Goal: Information Seeking & Learning: Learn about a topic

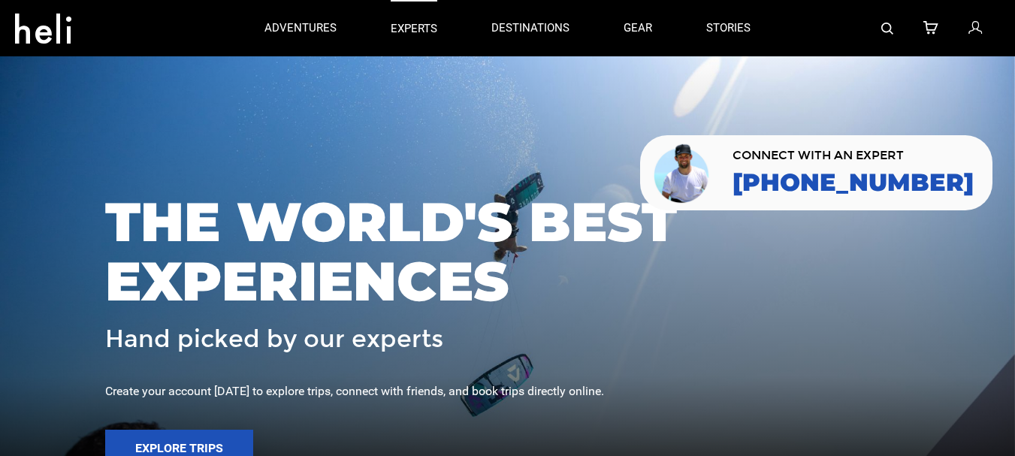
click at [413, 23] on p "experts" at bounding box center [414, 29] width 47 height 16
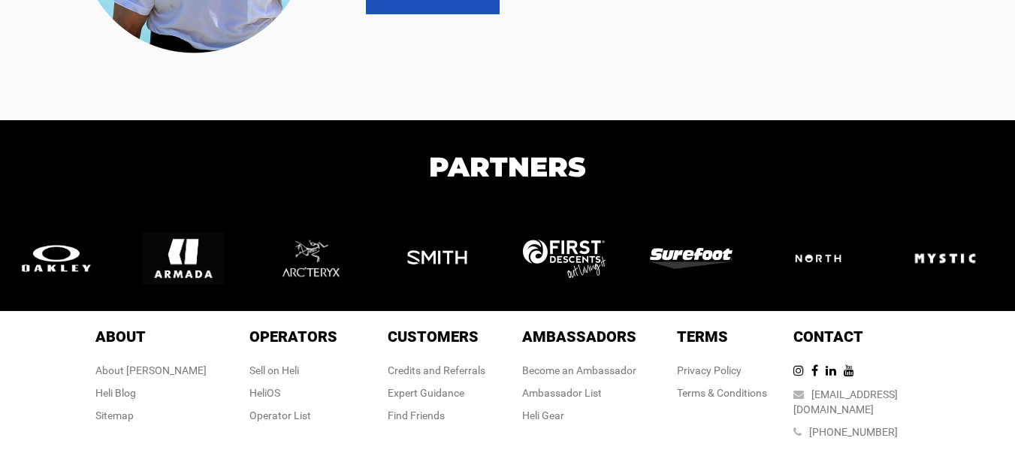
scroll to position [3149, 0]
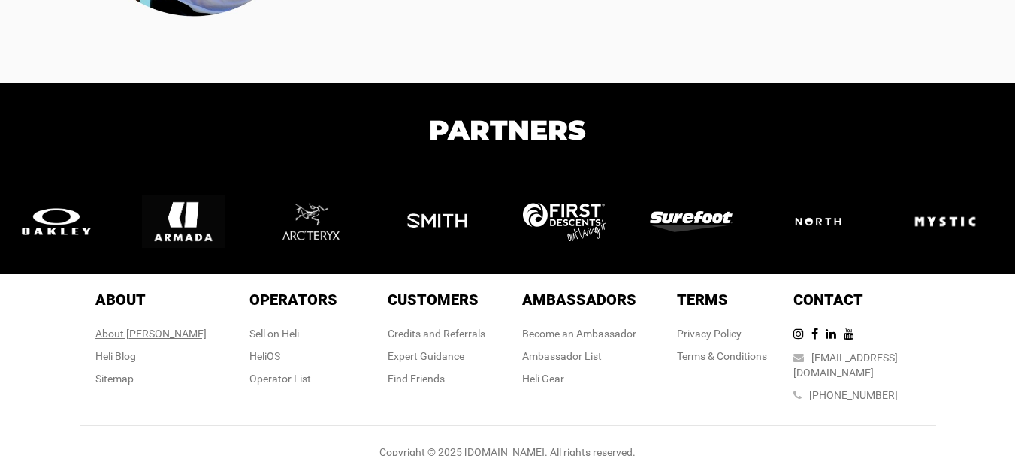
click at [145, 335] on div "About [PERSON_NAME]" at bounding box center [150, 333] width 111 height 15
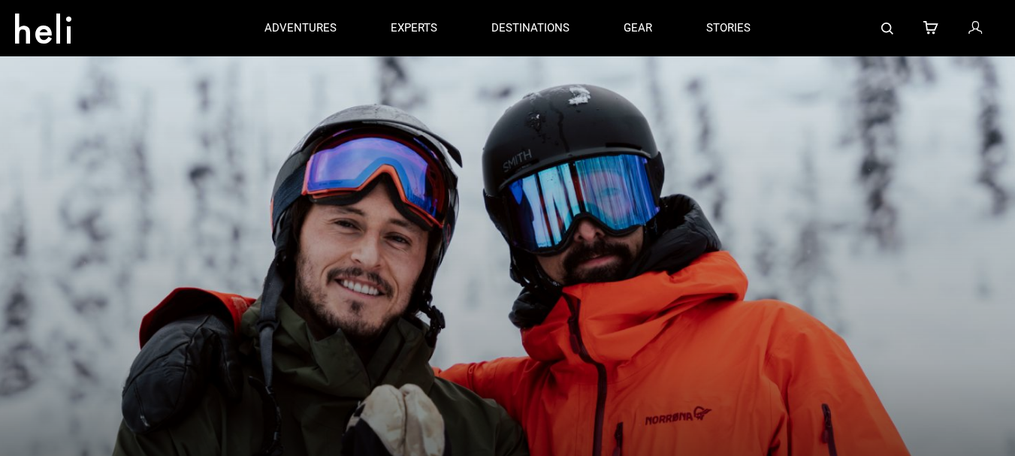
click at [135, 88] on div "IT'S ONLY FRIENDS HERE [PERSON_NAME] was founded in [DATE] by friends who wante…" at bounding box center [507, 374] width 1015 height 639
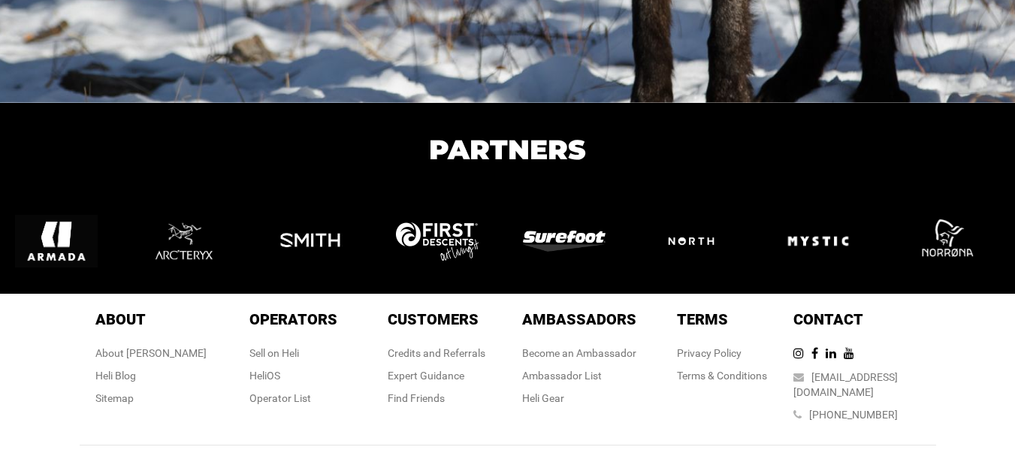
scroll to position [2615, 0]
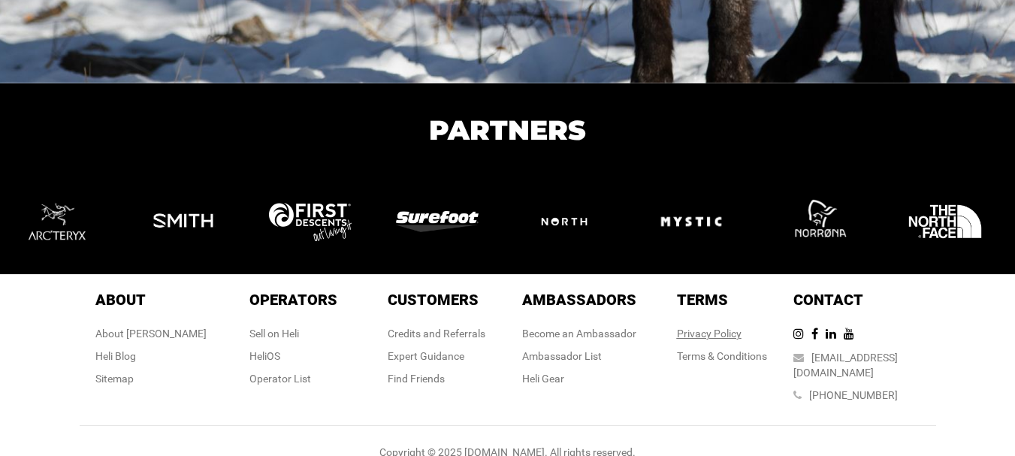
click at [719, 334] on link "Privacy Policy" at bounding box center [709, 334] width 65 height 12
click at [718, 351] on link "Terms & Conditions" at bounding box center [722, 356] width 90 height 12
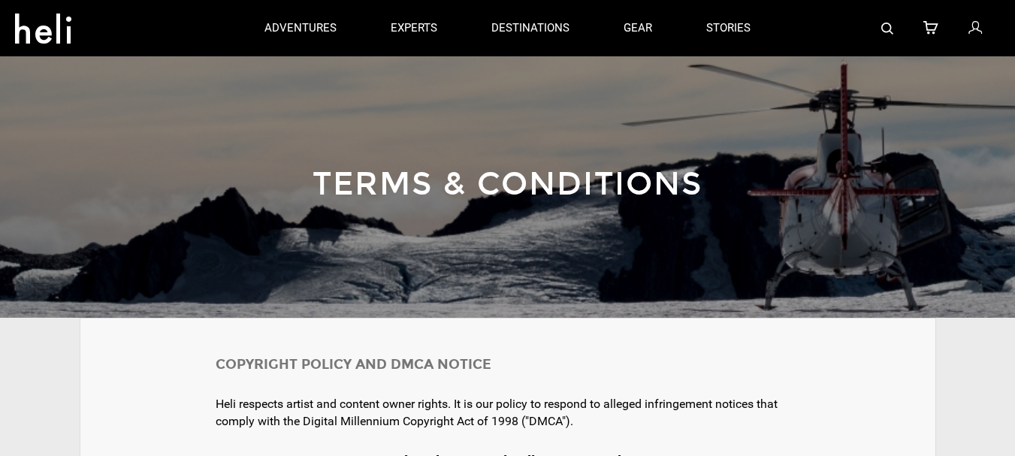
scroll to position [1266, 0]
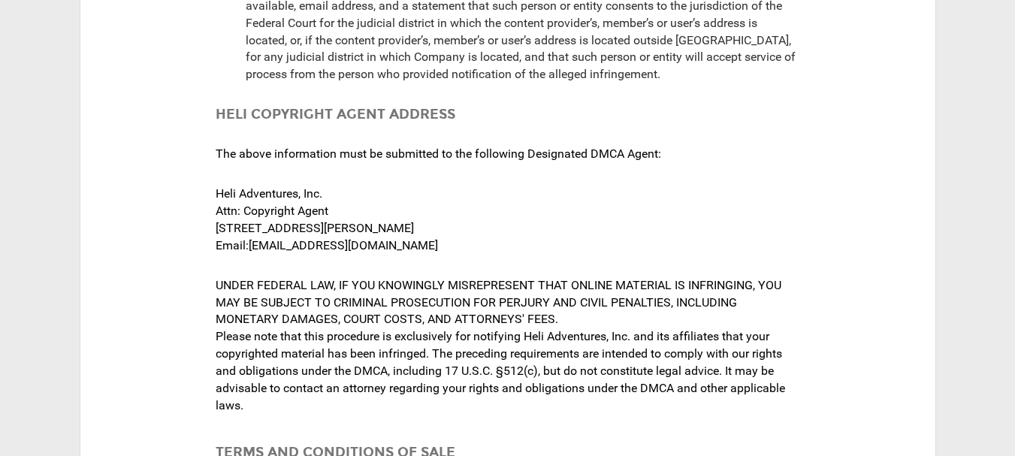
click at [455, 225] on div "Heli Adventures, Inc. Attn: Copyright Agent [STREET_ADDRESS][PERSON_NAME] Email…" at bounding box center [508, 219] width 585 height 83
copy div "81611"
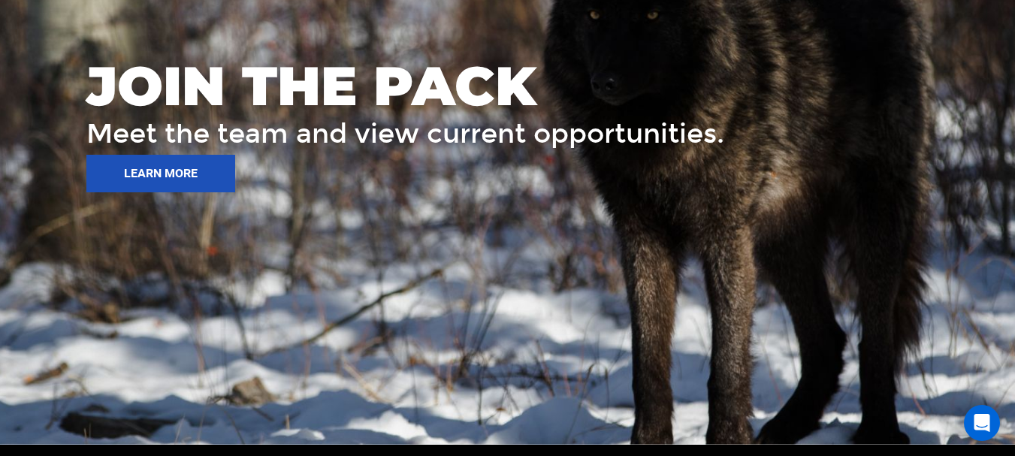
scroll to position [376, 0]
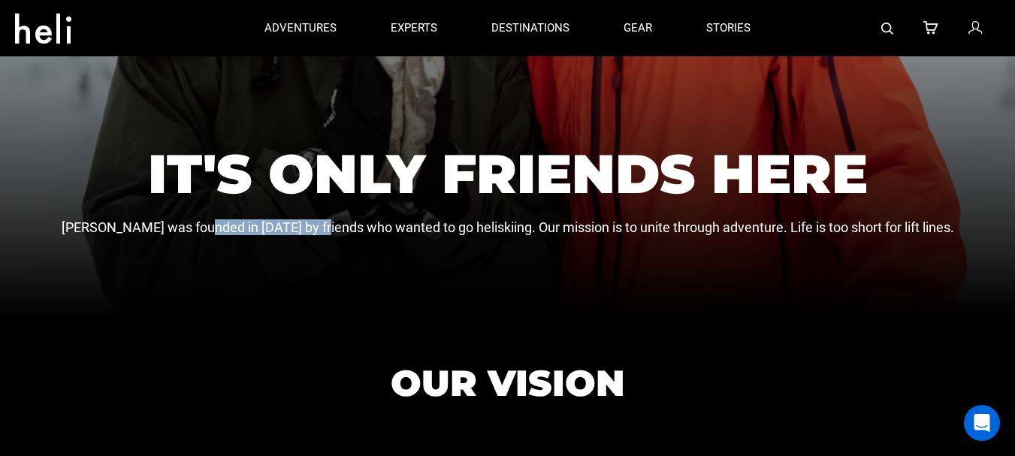
drag, startPoint x: 232, startPoint y: 225, endPoint x: 358, endPoint y: 234, distance: 126.5
click at [358, 234] on p "[PERSON_NAME] was founded in [DATE] by friends who wanted to go heliskiing. Our…" at bounding box center [508, 228] width 893 height 14
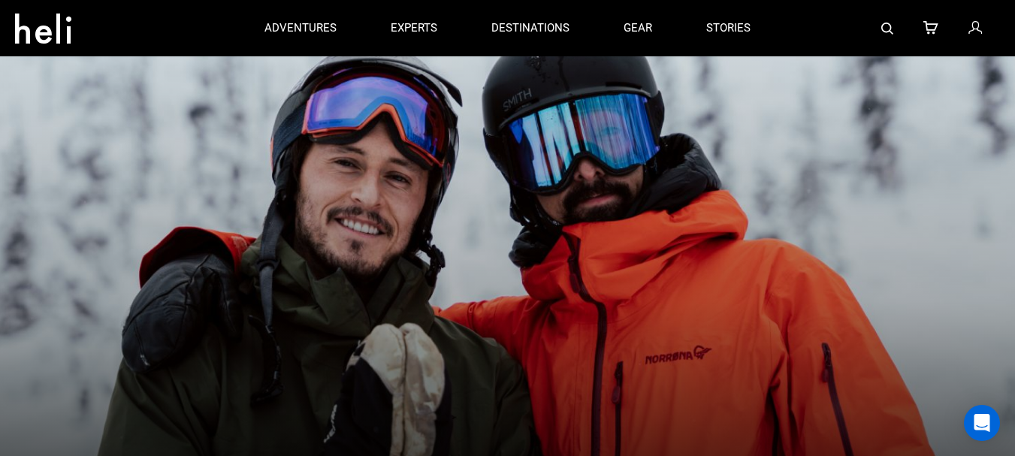
scroll to position [0, 0]
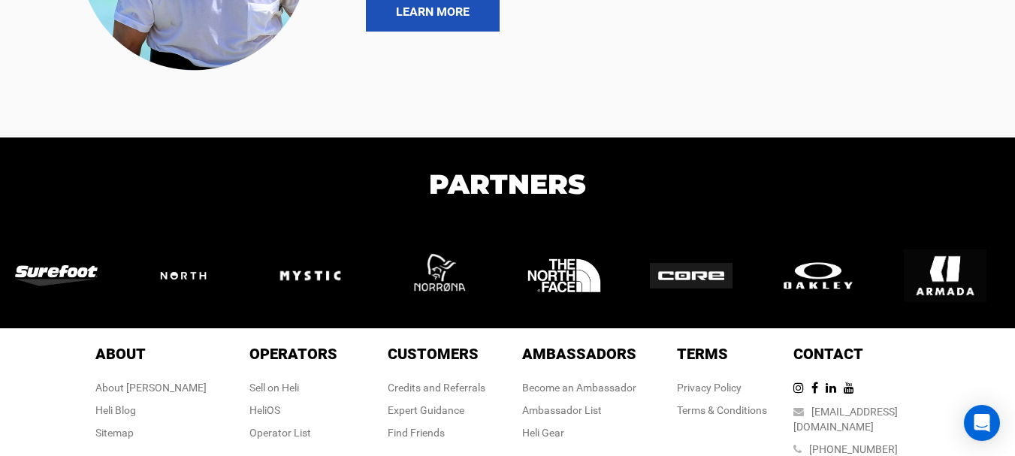
scroll to position [3149, 0]
